Goal: Navigation & Orientation: Find specific page/section

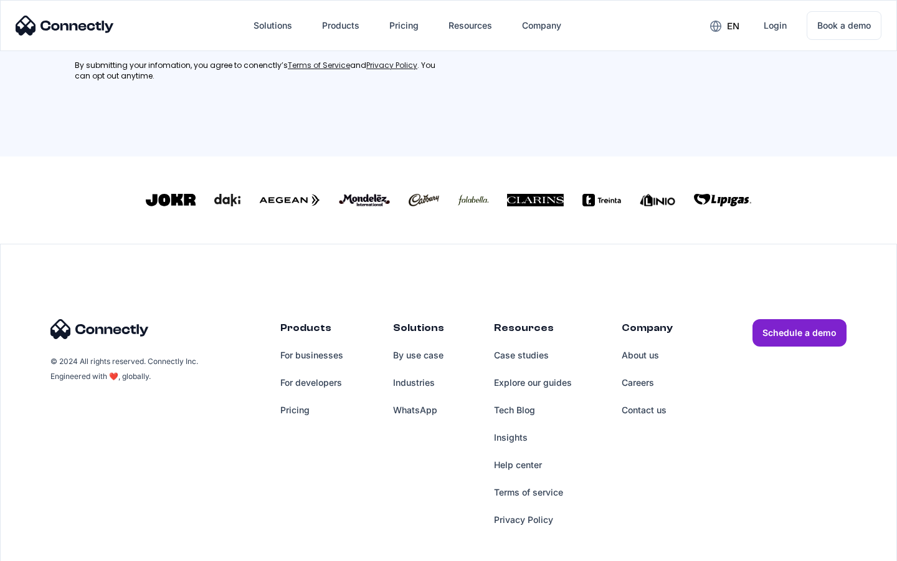
scroll to position [561, 0]
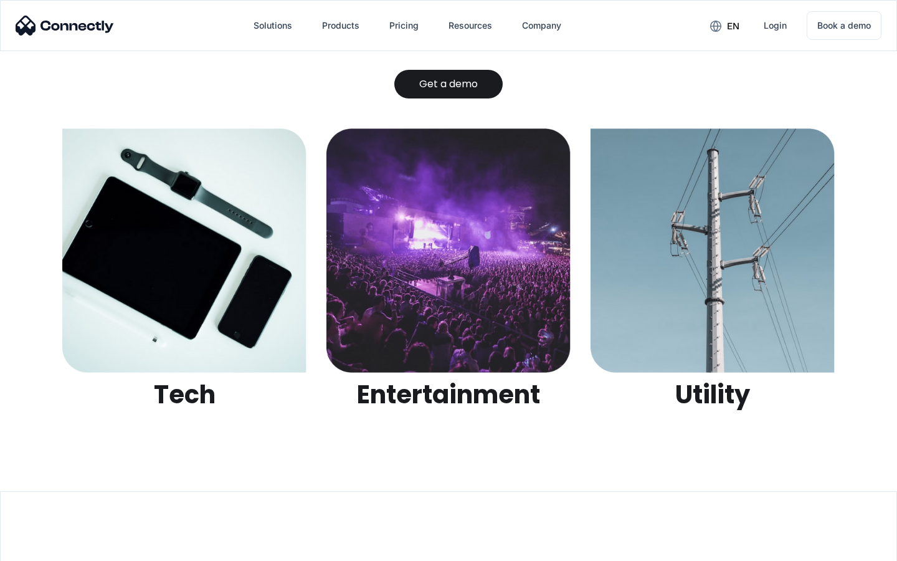
scroll to position [3931, 0]
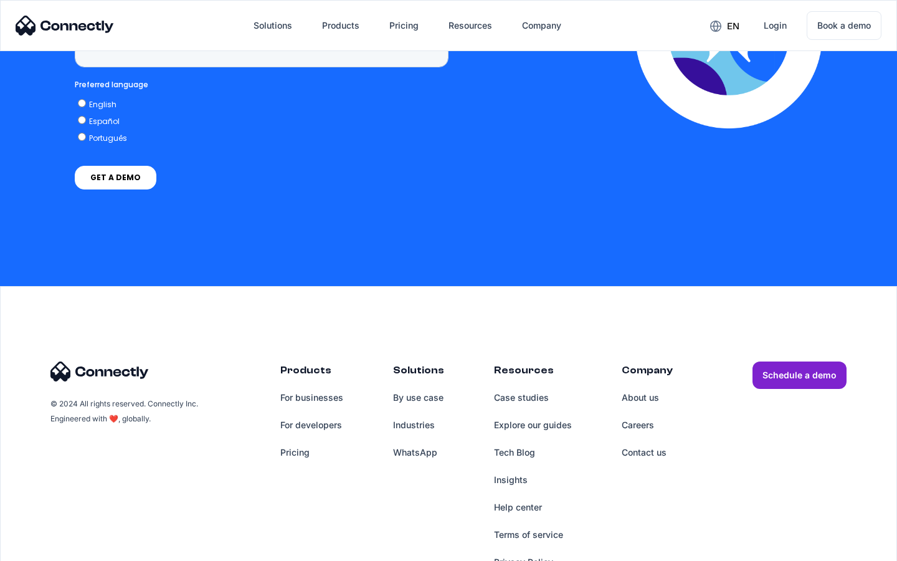
scroll to position [3173, 0]
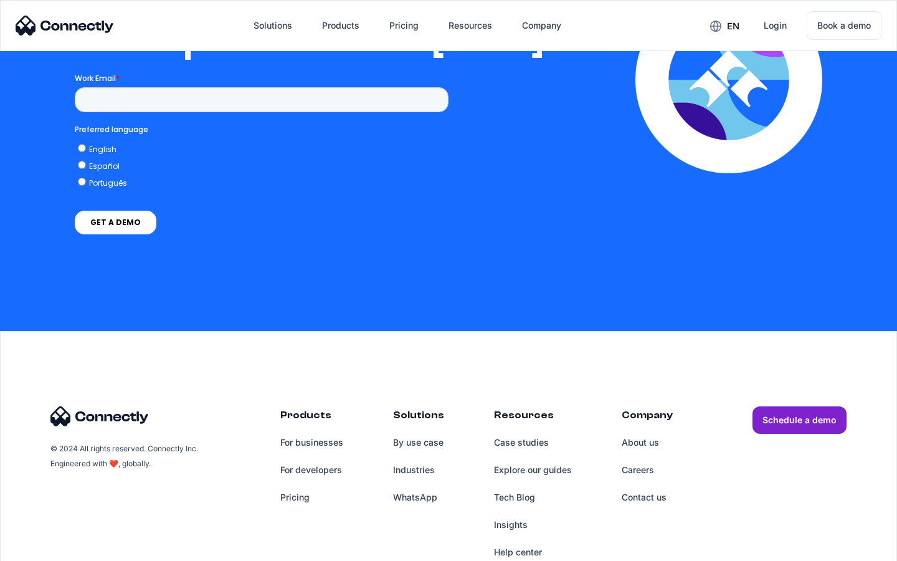
scroll to position [2546, 0]
